Goal: Task Accomplishment & Management: Manage account settings

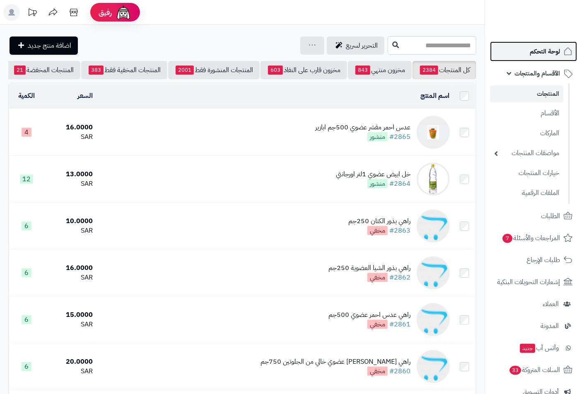
click at [536, 50] on span "لوحة التحكم" at bounding box center [545, 52] width 30 height 12
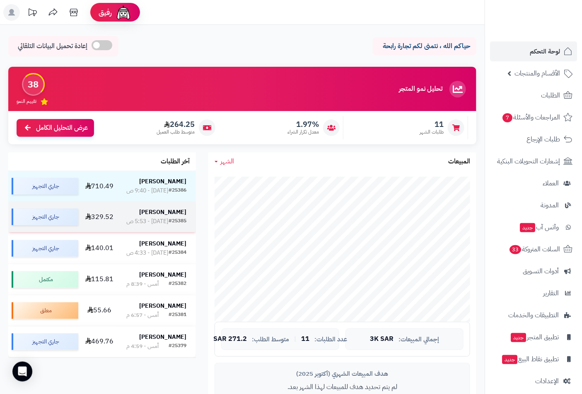
click at [171, 209] on strong "[PERSON_NAME]" at bounding box center [162, 212] width 47 height 9
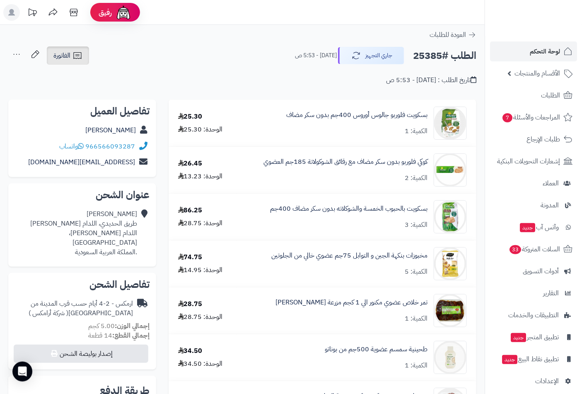
click at [68, 55] on span "الفاتورة" at bounding box center [61, 56] width 17 height 10
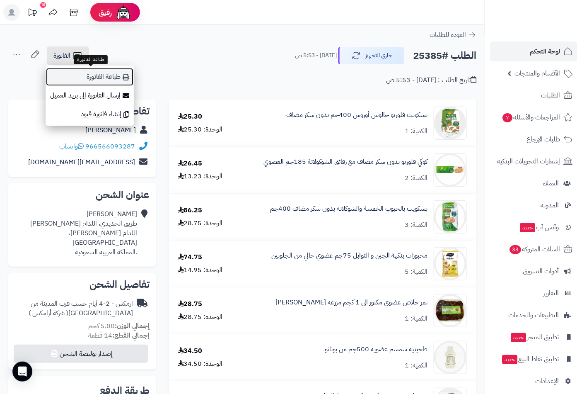
click at [96, 77] on link "طباعة الفاتورة" at bounding box center [90, 77] width 88 height 19
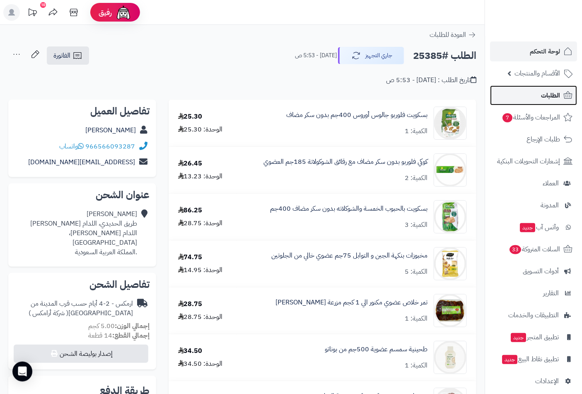
click at [553, 98] on span "الطلبات" at bounding box center [550, 96] width 19 height 12
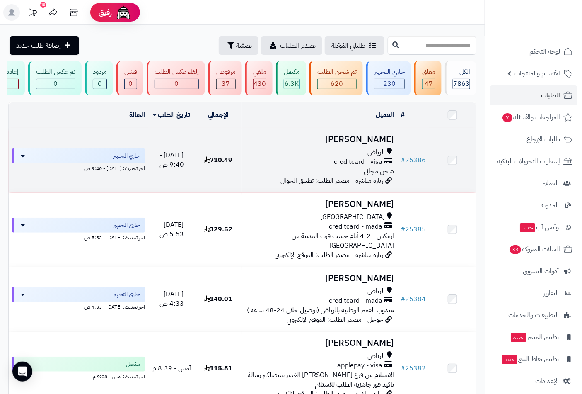
click at [372, 144] on h3 "طاهر صالح" at bounding box center [319, 140] width 149 height 10
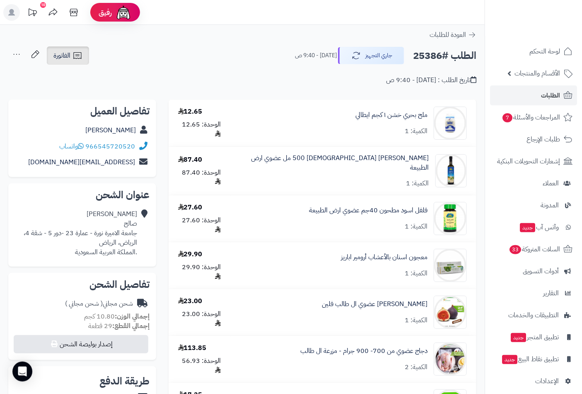
click at [66, 57] on span "الفاتورة" at bounding box center [61, 56] width 17 height 10
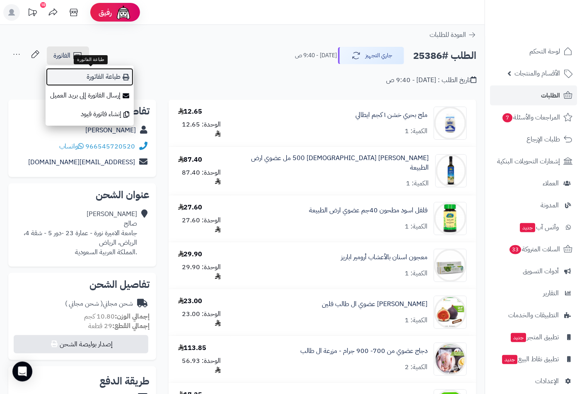
click at [111, 77] on link "طباعة الفاتورة" at bounding box center [90, 77] width 88 height 19
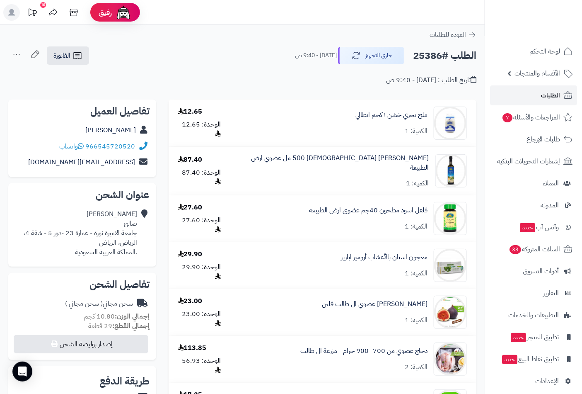
click at [545, 95] on span "الطلبات" at bounding box center [550, 96] width 19 height 12
